Goal: Book appointment/travel/reservation

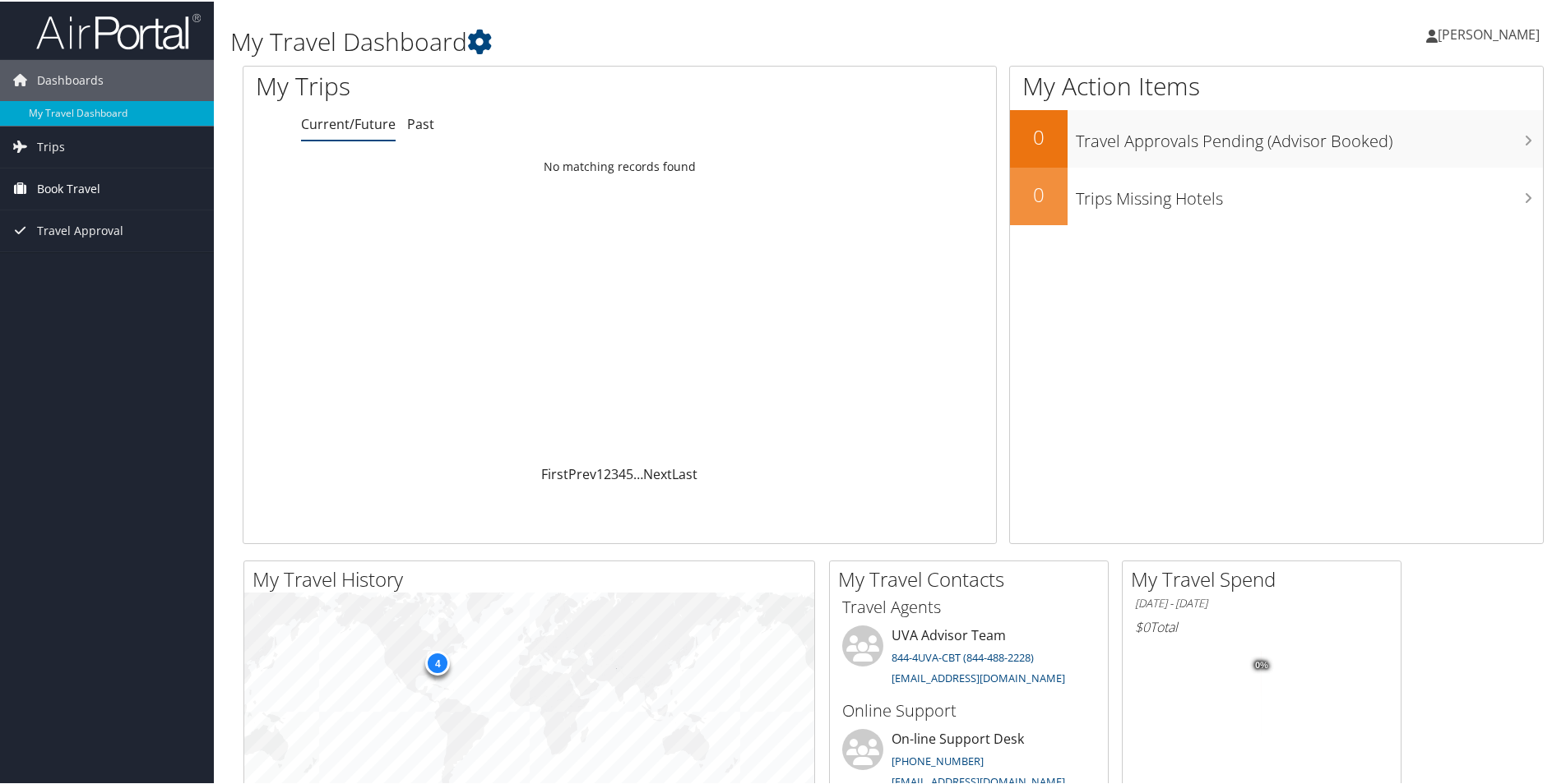
click at [59, 182] on span "Book Travel" at bounding box center [69, 187] width 63 height 41
click at [98, 266] on link "Book/Manage Online Trips" at bounding box center [106, 269] width 214 height 25
click at [41, 265] on link "Book/Manage Online Trips" at bounding box center [106, 269] width 214 height 25
